Goal: Browse casually: Explore the website without a specific task or goal

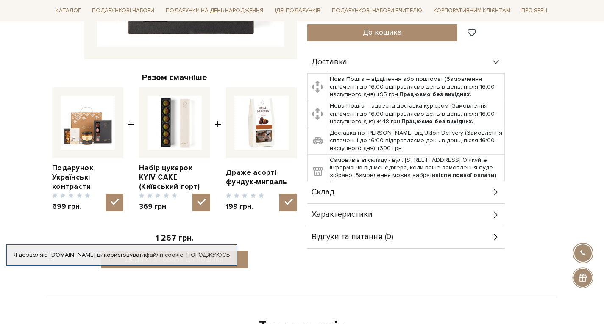
scroll to position [297, 0]
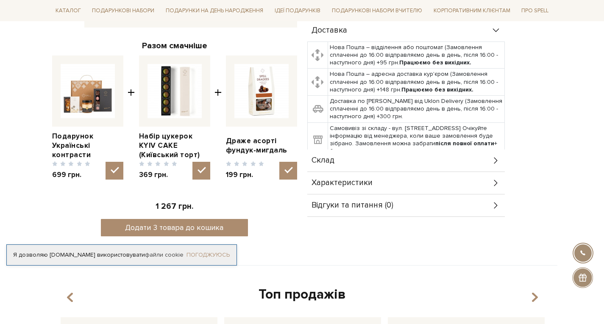
click at [223, 252] on link "Погоджуюсь" at bounding box center [208, 255] width 43 height 8
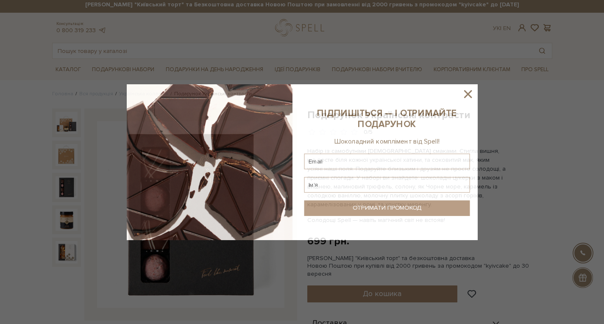
scroll to position [0, 0]
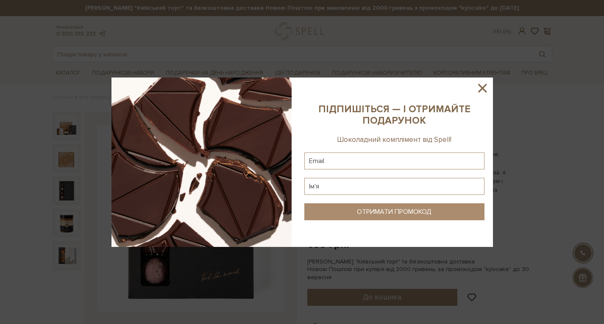
click at [485, 86] on icon at bounding box center [482, 88] width 8 height 8
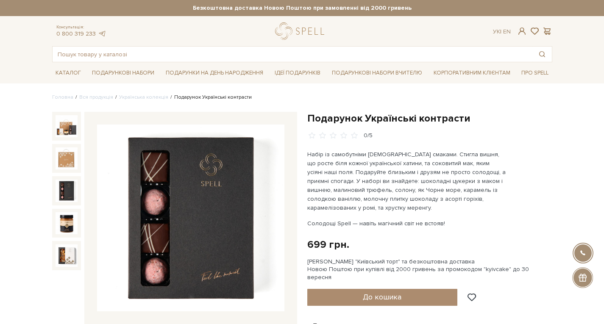
click at [63, 189] on img at bounding box center [67, 191] width 22 height 22
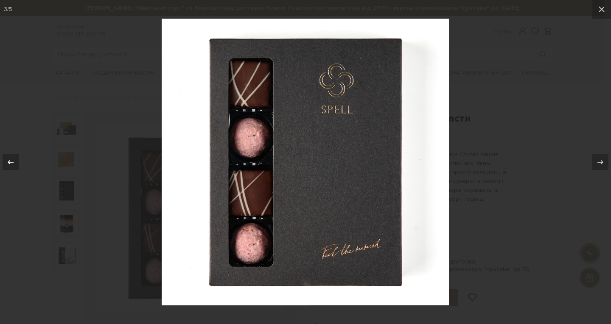
click at [8, 165] on icon at bounding box center [11, 162] width 10 height 10
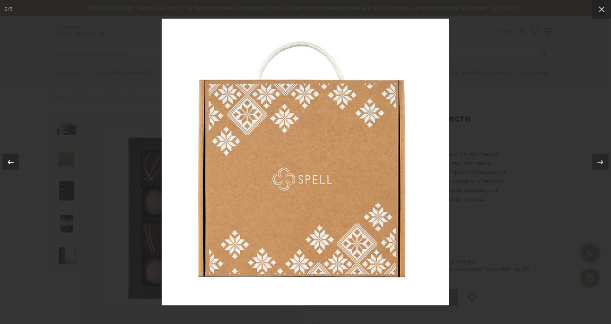
click at [8, 165] on icon at bounding box center [11, 162] width 10 height 10
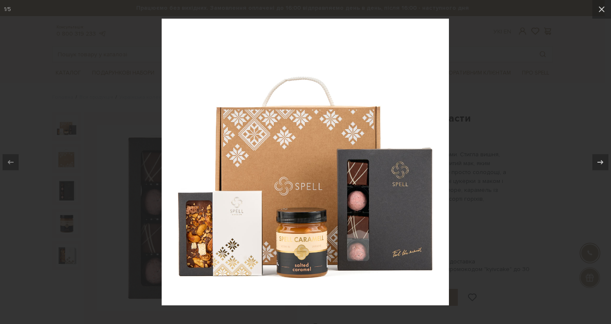
click at [494, 85] on div at bounding box center [305, 162] width 611 height 324
